Goal: Transaction & Acquisition: Subscribe to service/newsletter

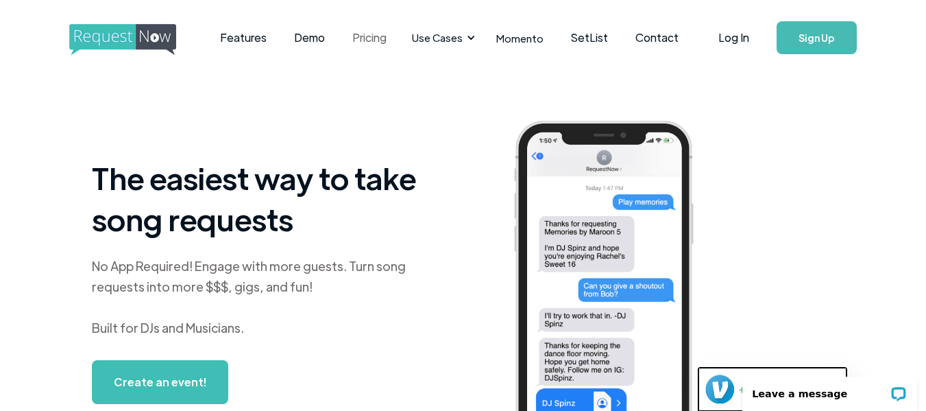
click at [371, 36] on link "Pricing" at bounding box center [370, 37] width 62 height 43
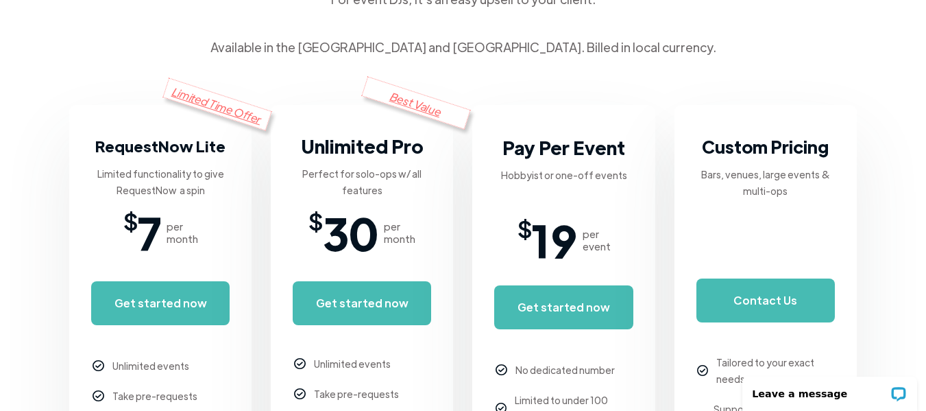
scroll to position [480, 0]
